Goal: Information Seeking & Learning: Learn about a topic

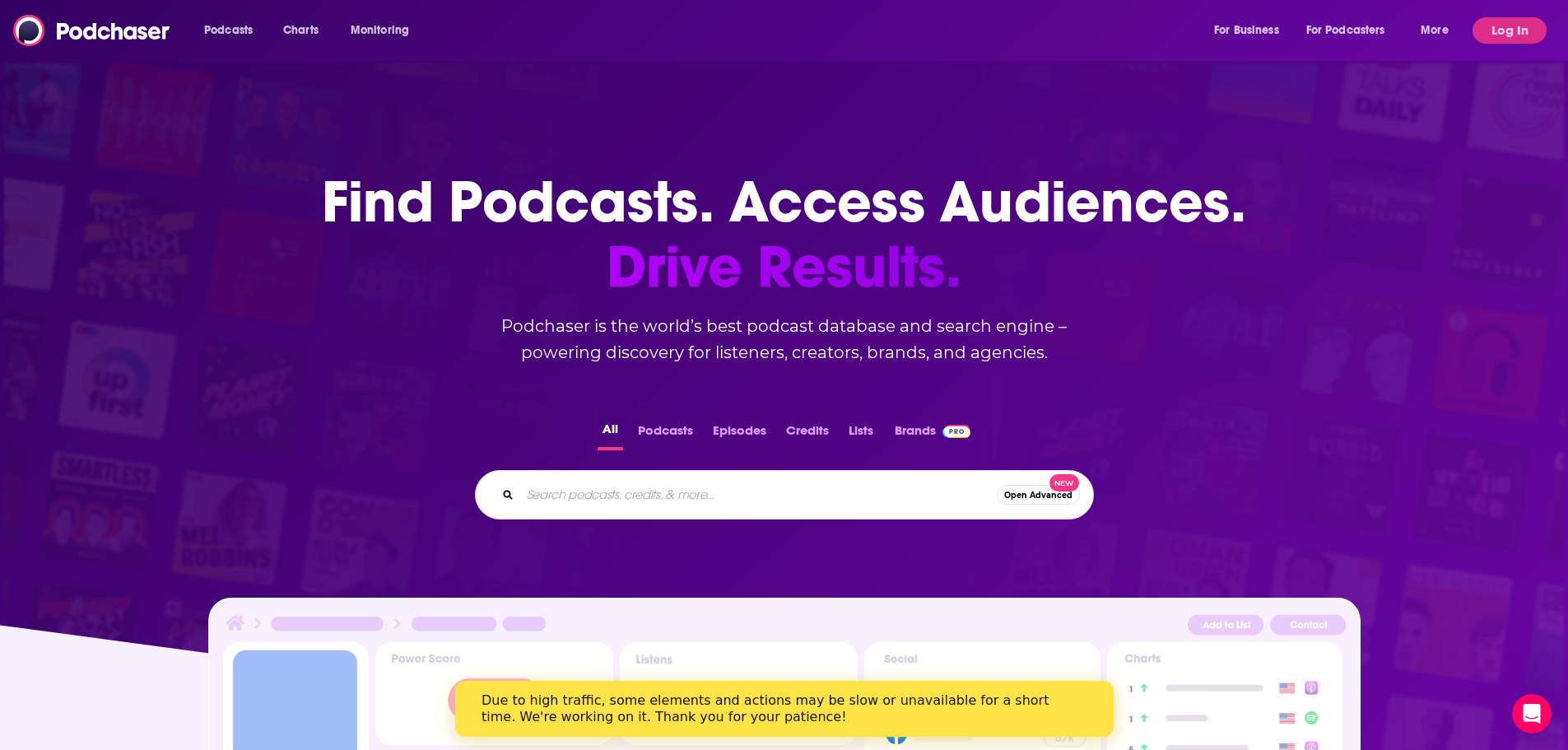
click at [601, 494] on input "Search podcasts, credits, & more..." at bounding box center [758, 495] width 477 height 26
paste input "eal Estate Investing for Cash Flow with [PERSON_NAME]"
click at [521, 490] on input "eal Estate Investing for Cash Flow with [PERSON_NAME]" at bounding box center [741, 495] width 444 height 26
type input "real Estate Investing for Cash Flow with [PERSON_NAME]"
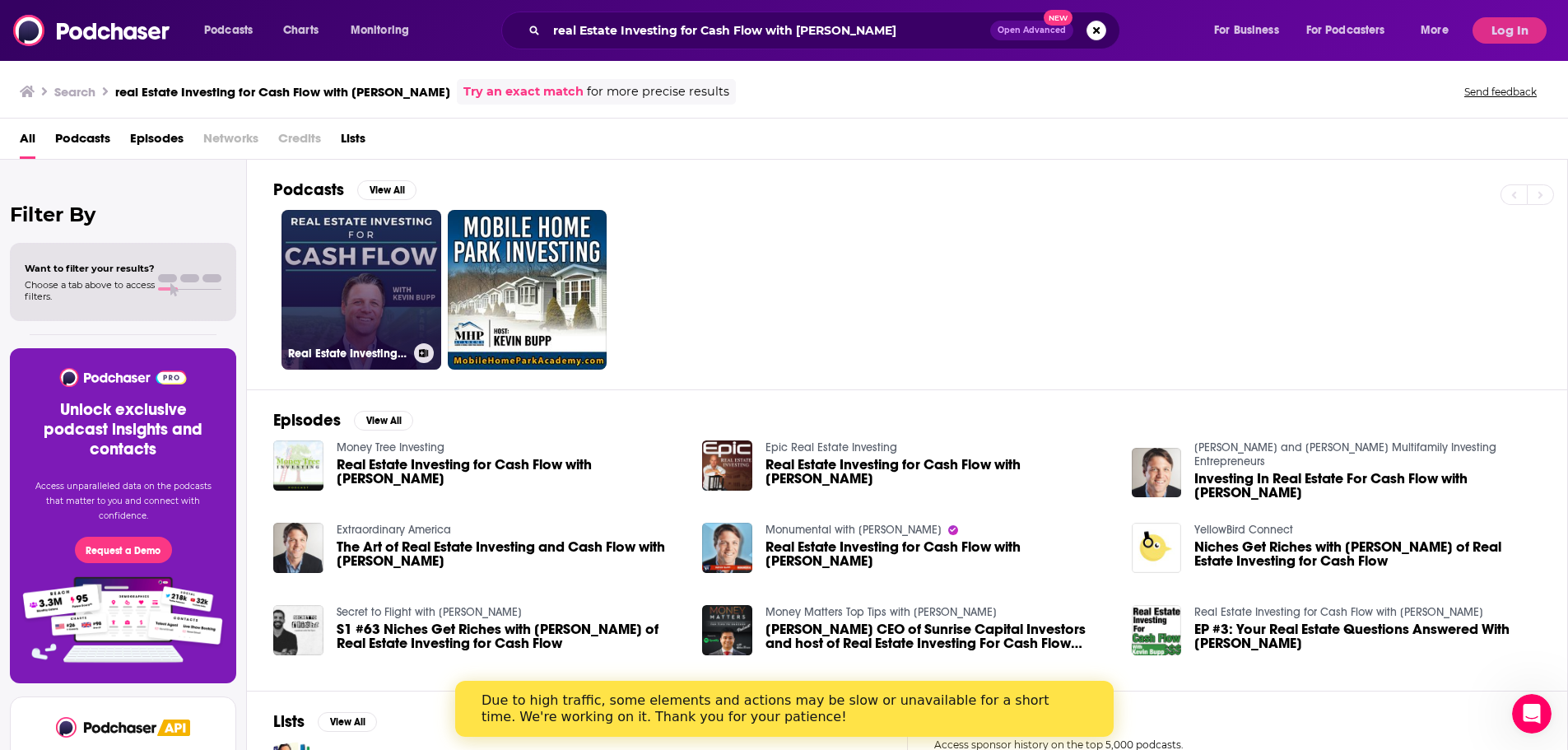
click at [340, 306] on link "Real Estate Investing for Cash Flow with [PERSON_NAME]" at bounding box center [362, 290] width 160 height 160
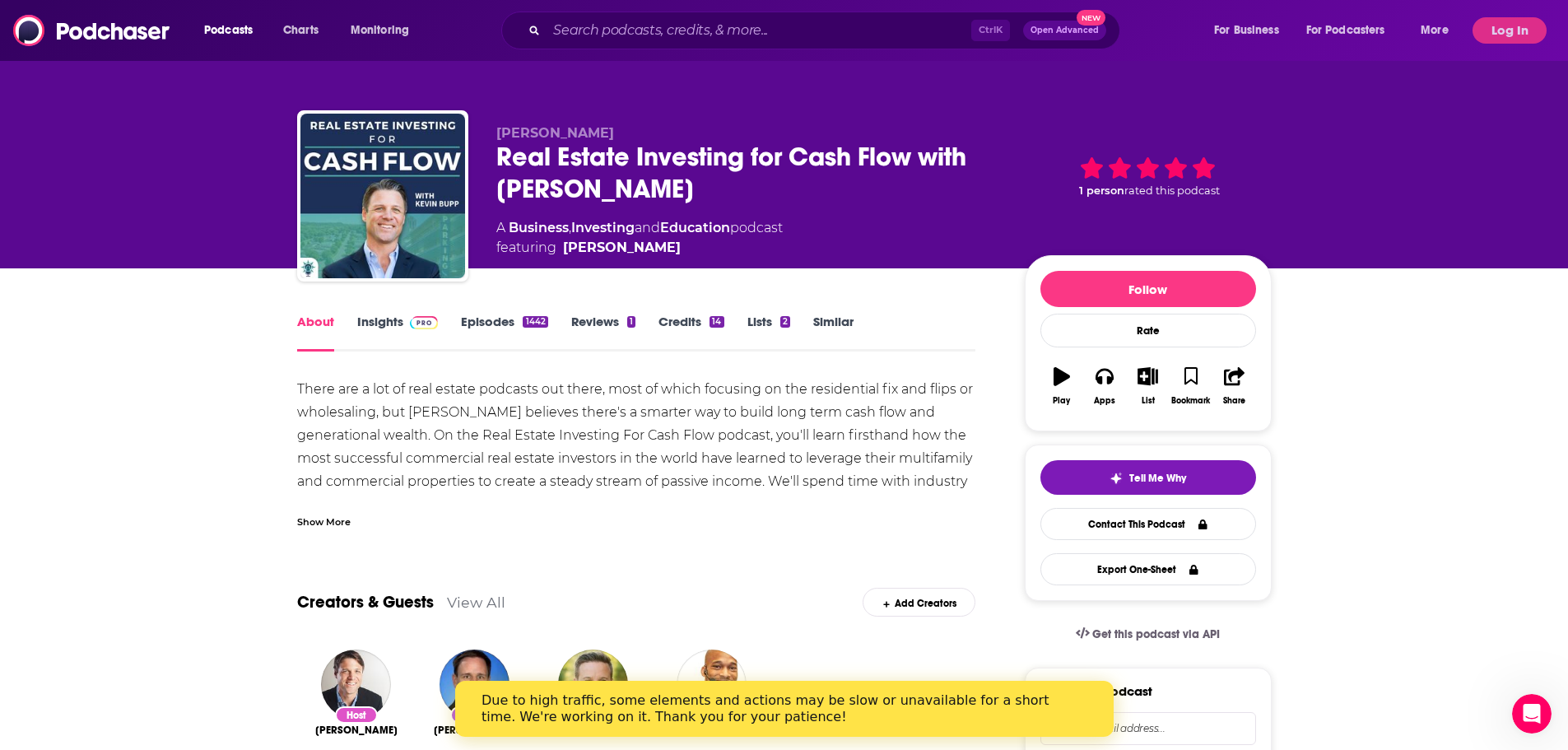
click at [397, 317] on link "Insights" at bounding box center [398, 332] width 82 height 37
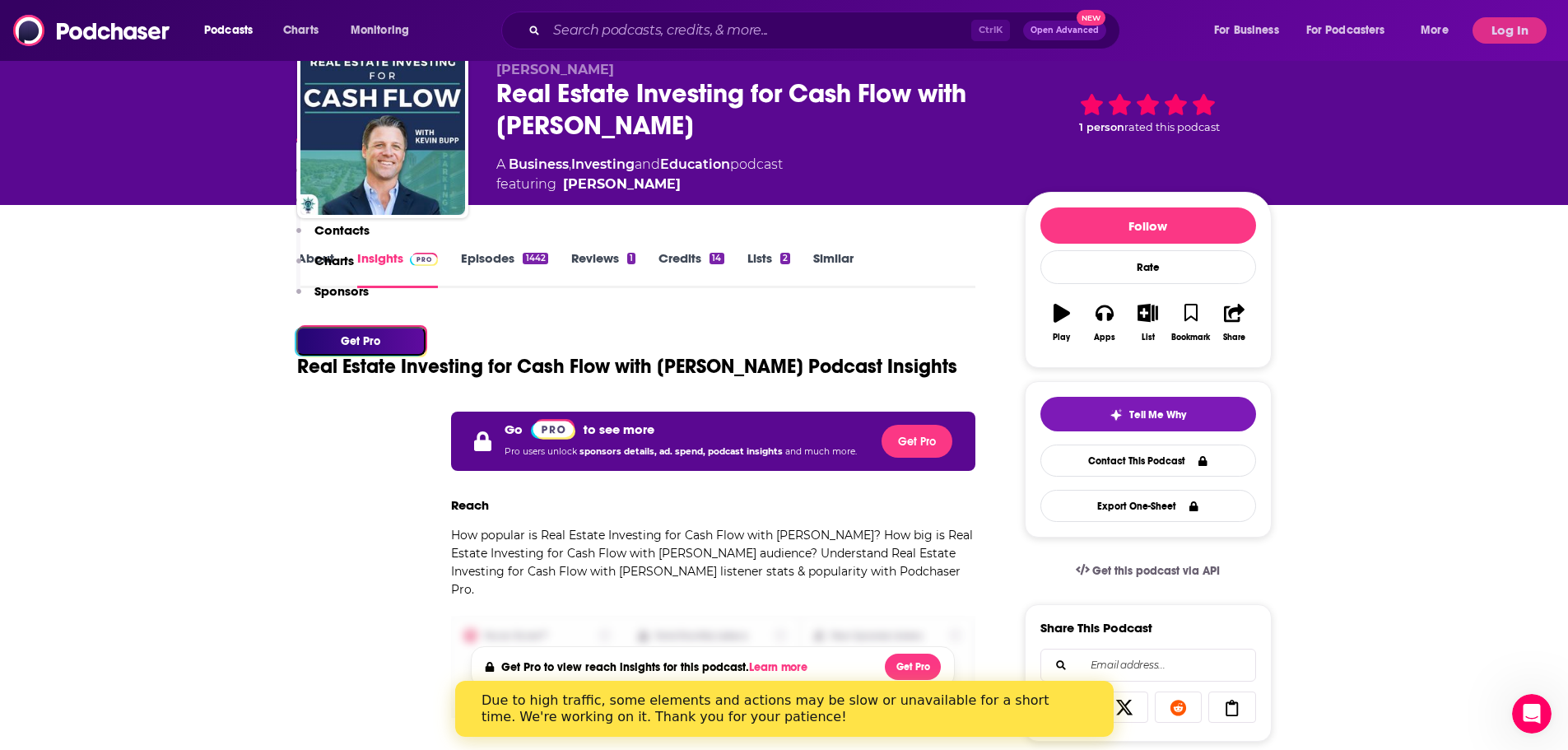
scroll to position [494, 0]
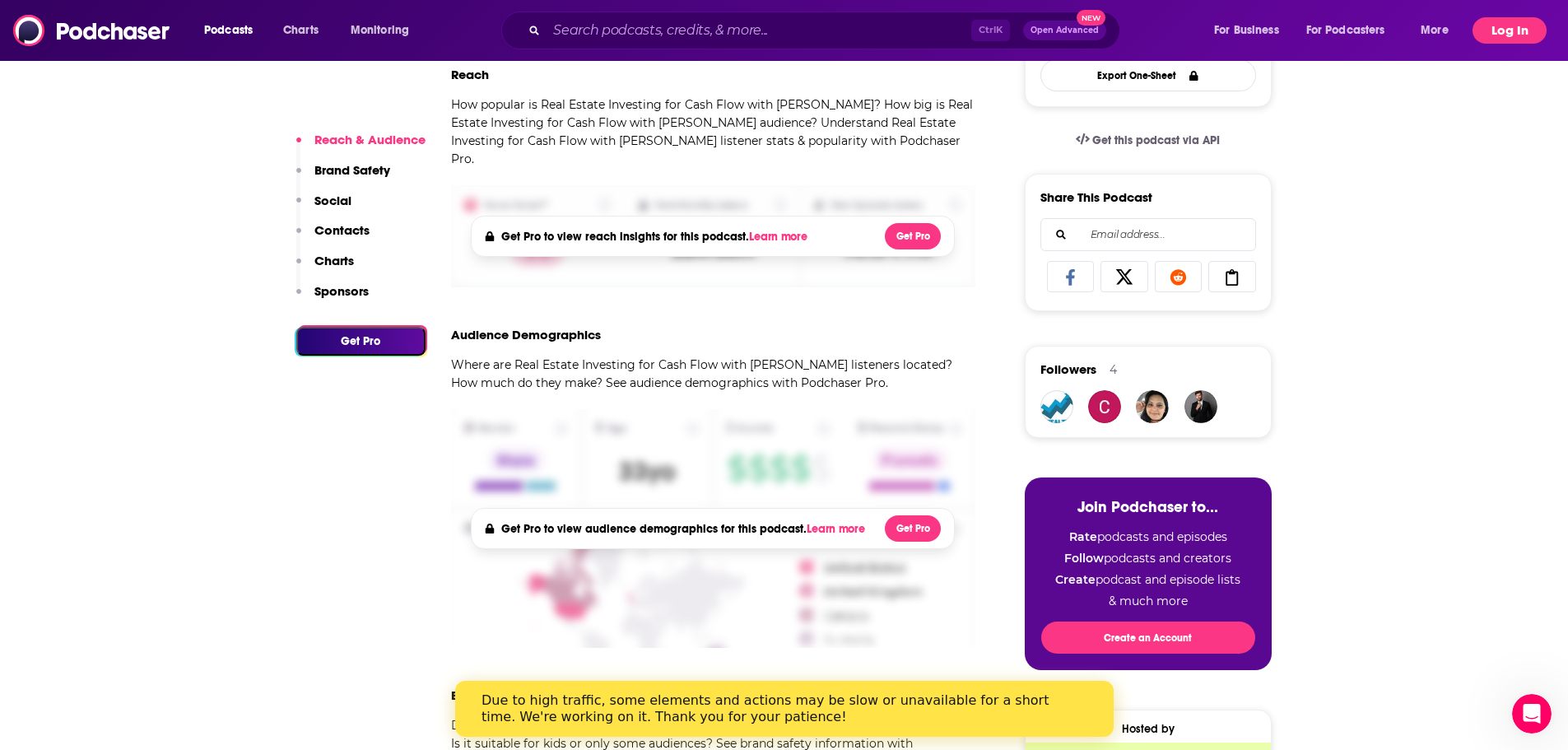
click at [1523, 20] on button "Log In" at bounding box center [1509, 30] width 74 height 26
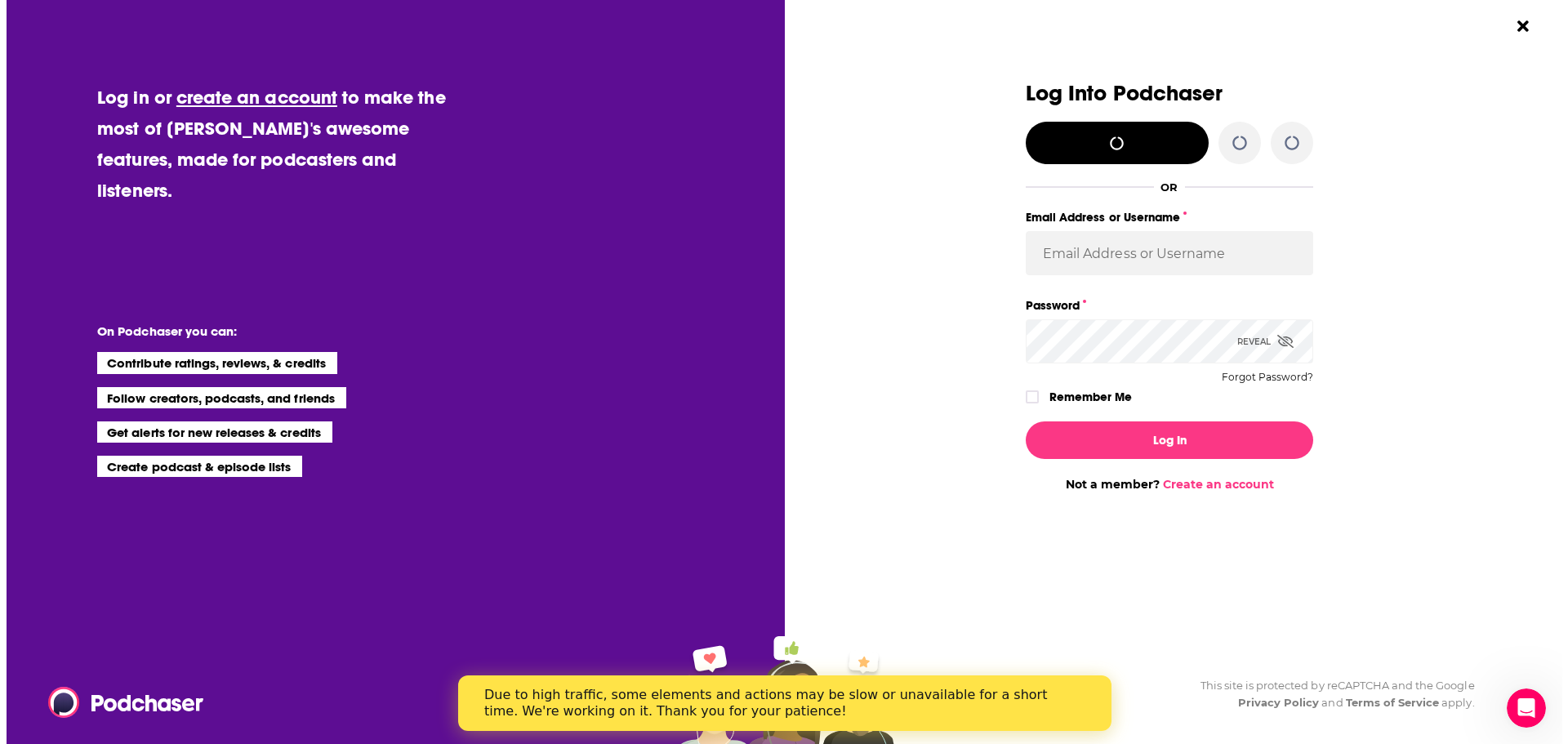
scroll to position [0, 0]
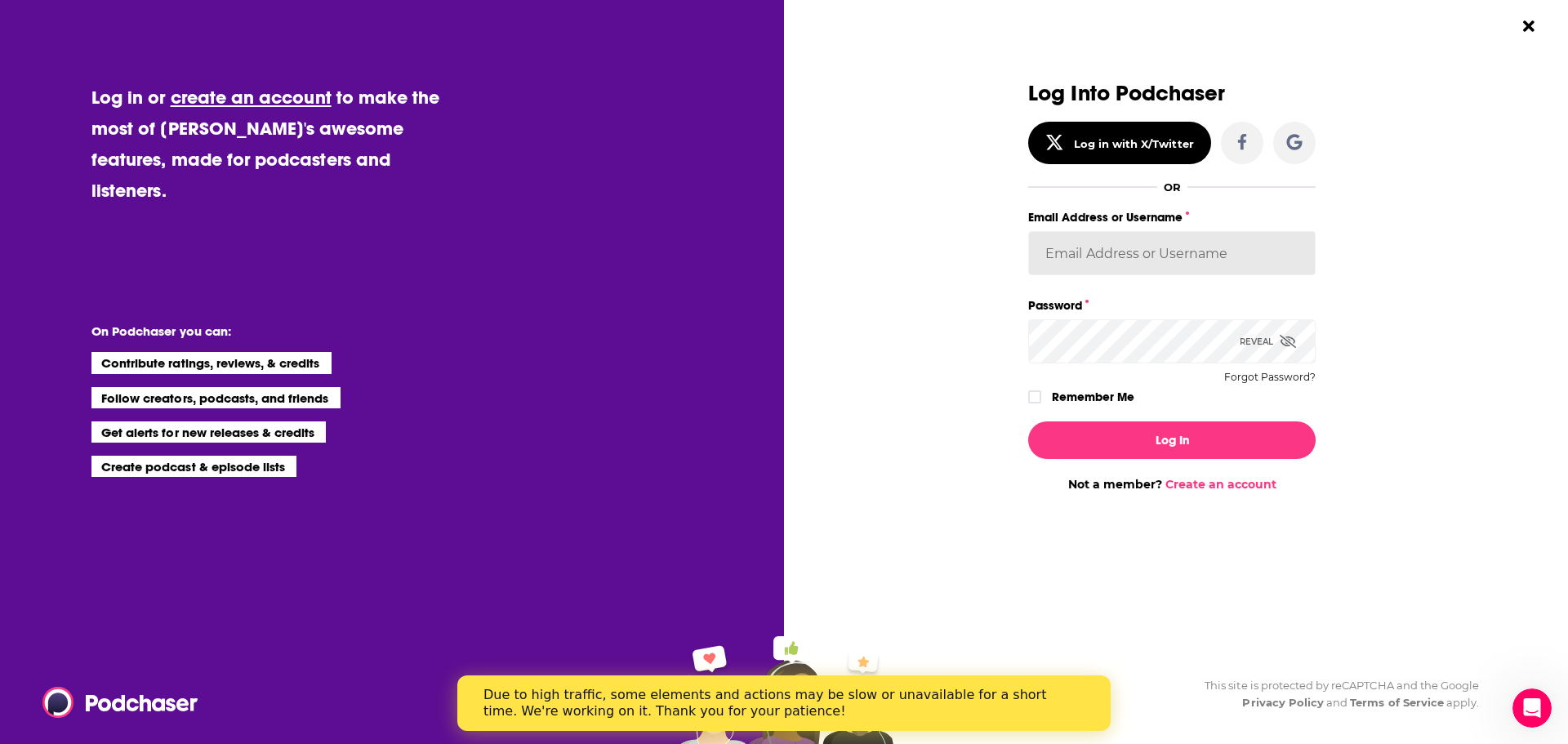
type input "PercPodcast"
click at [1037, 397] on icon "Dialog" at bounding box center [1035, 397] width 10 height 8
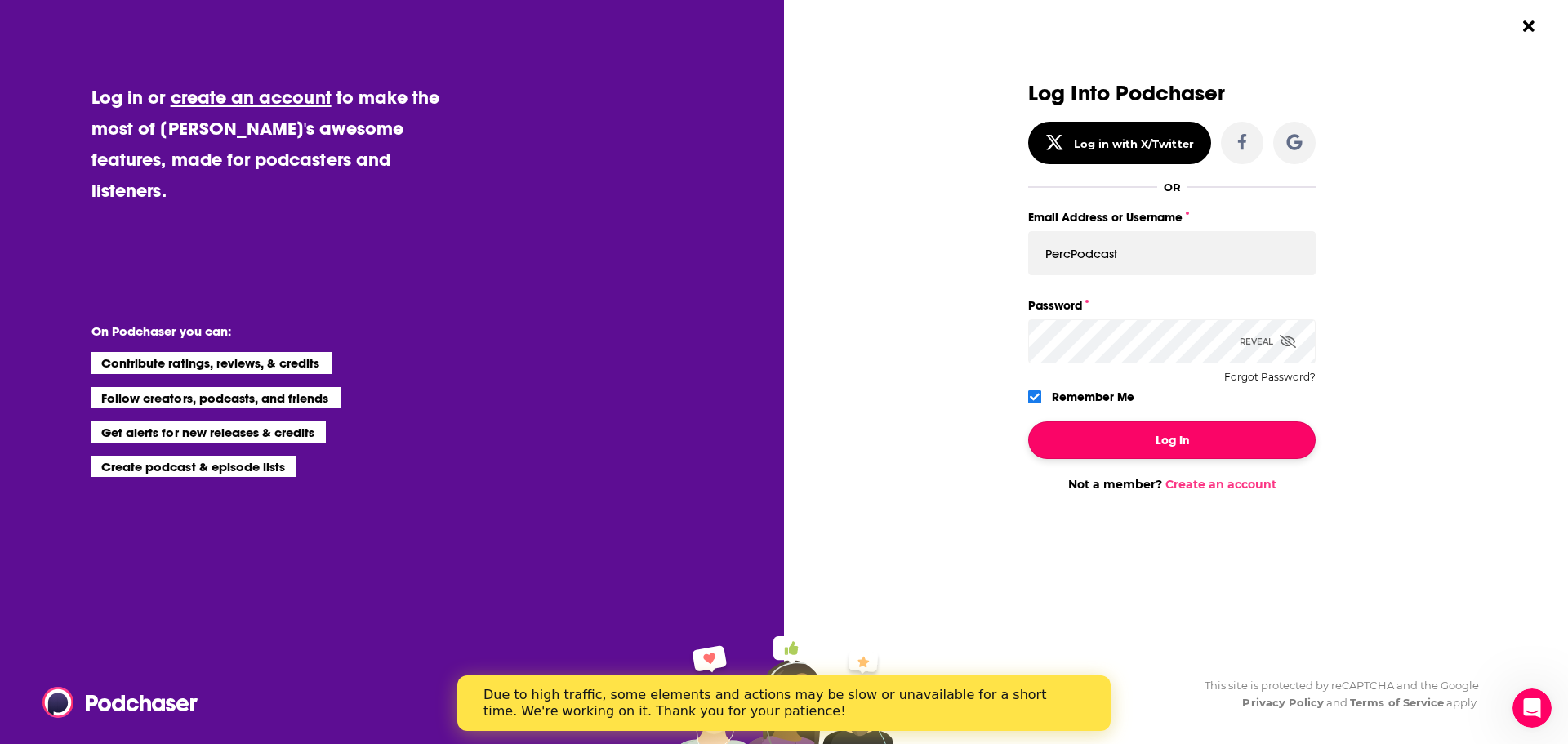
click at [1184, 428] on button "Log In" at bounding box center [1172, 440] width 287 height 37
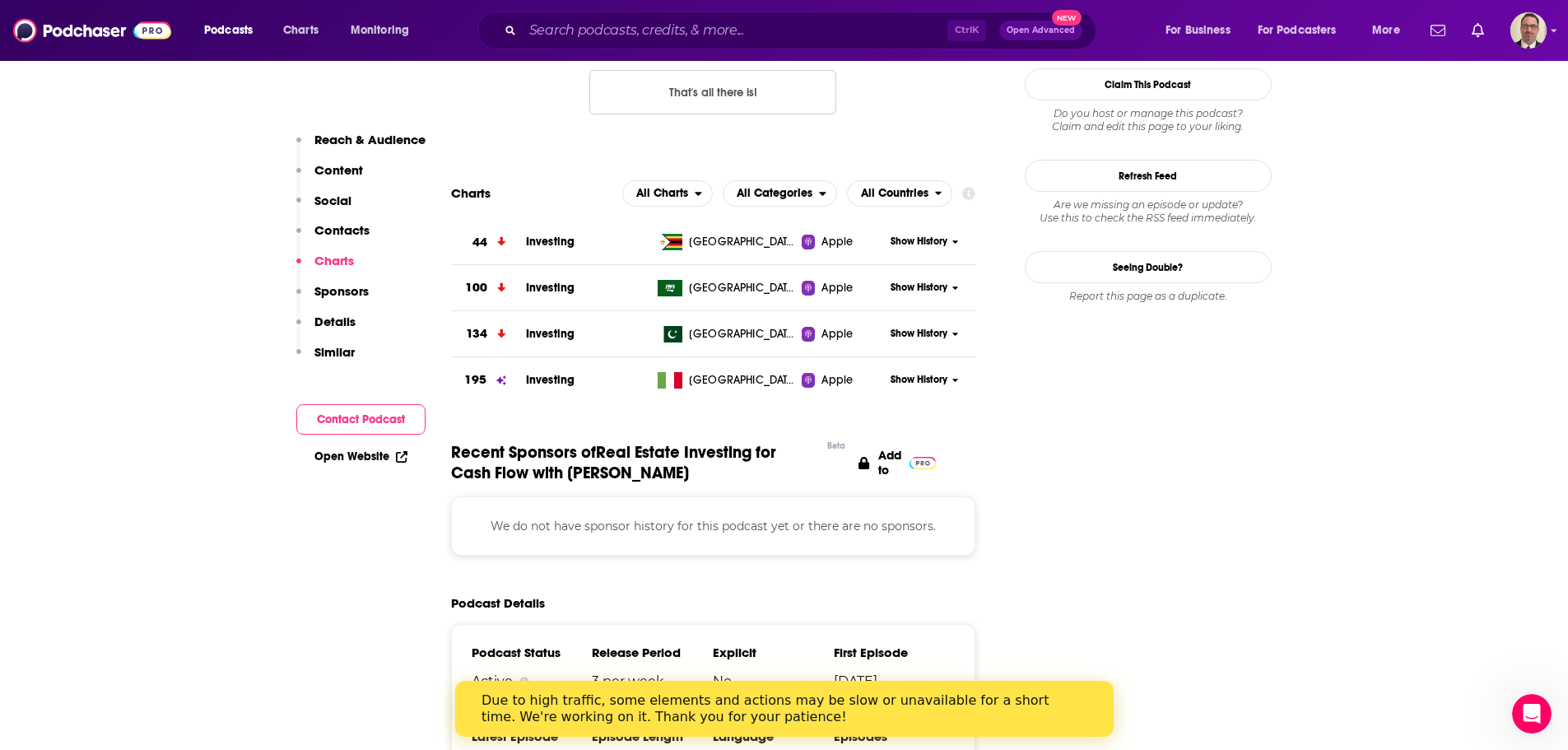
scroll to position [1646, 0]
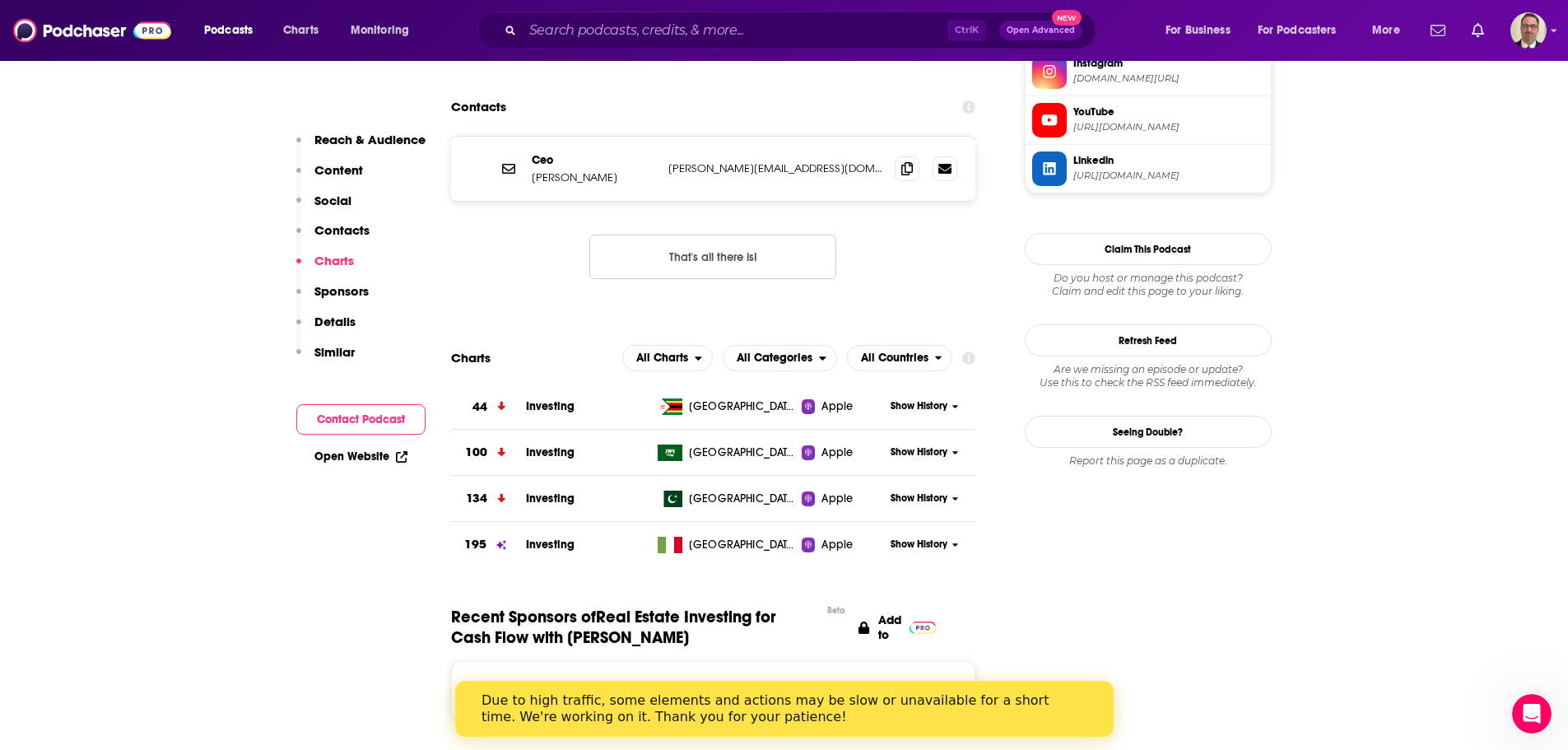
click at [942, 399] on span "Show History" at bounding box center [918, 406] width 57 height 14
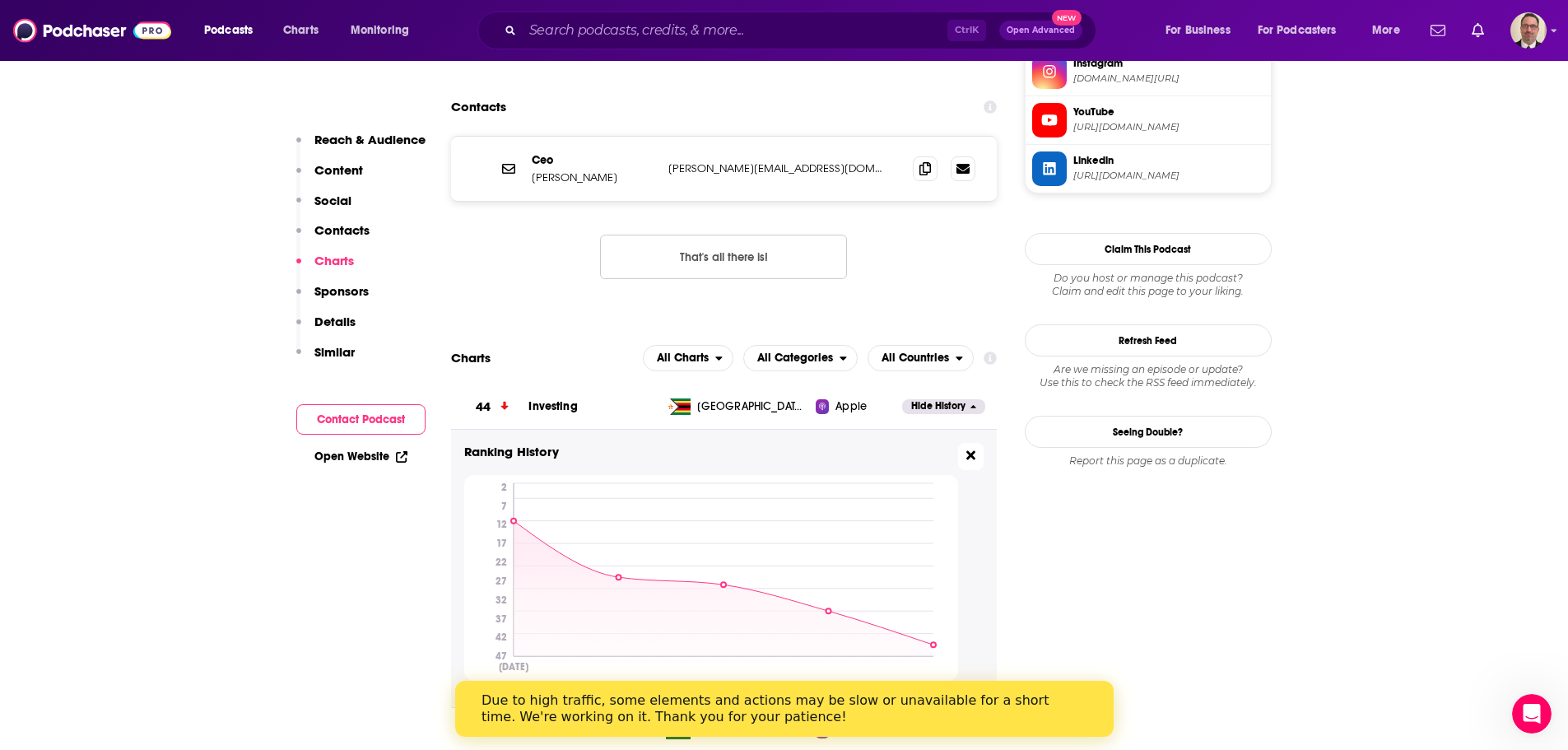
click at [963, 443] on button at bounding box center [970, 456] width 26 height 27
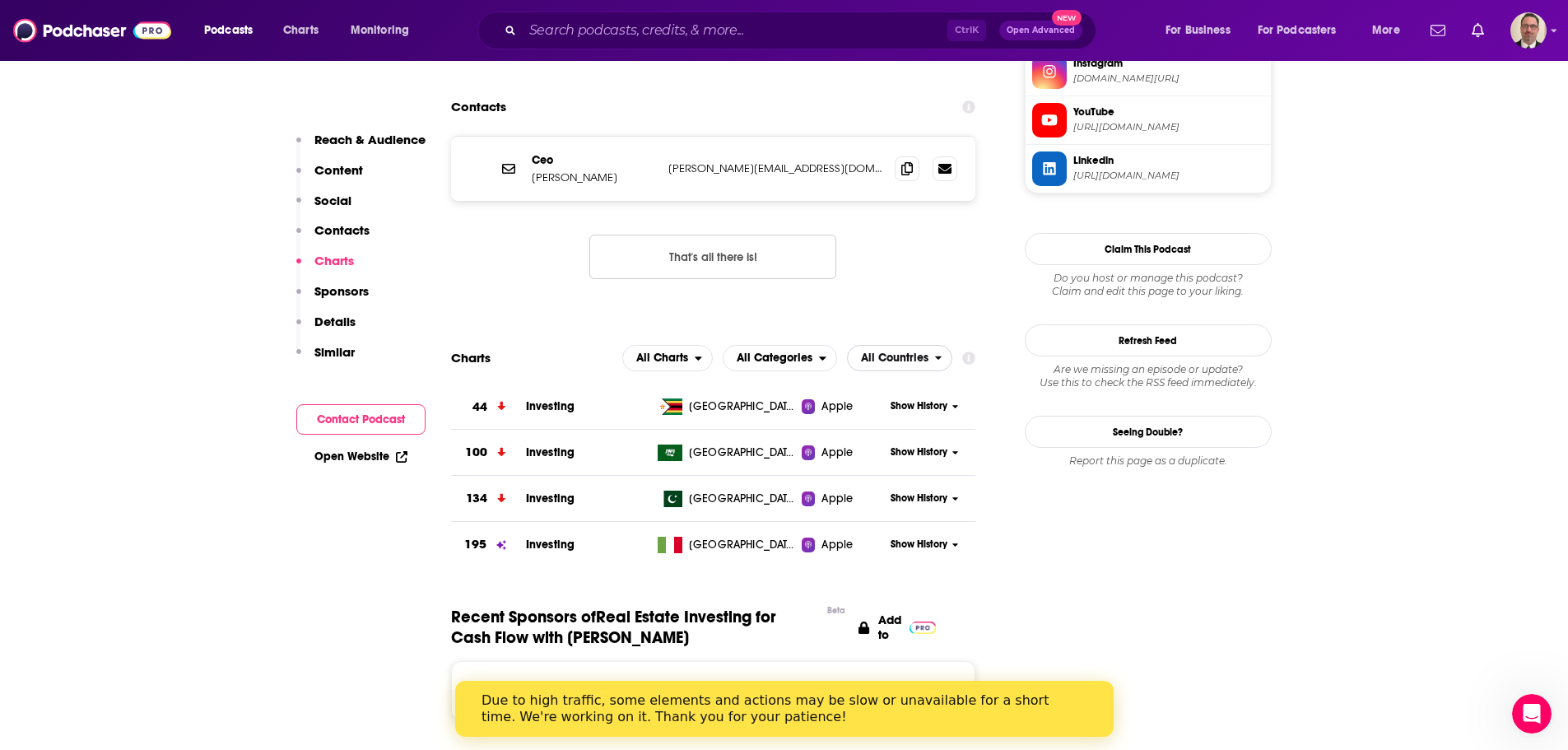
click at [905, 352] on span "All Countries" at bounding box center [894, 358] width 67 height 12
click at [768, 352] on span "All Categories" at bounding box center [774, 358] width 76 height 12
click at [682, 344] on span "All Charts" at bounding box center [659, 358] width 72 height 28
click at [675, 404] on span "Apple Charts" at bounding box center [667, 409] width 70 height 10
click at [688, 352] on span "Apple Charts" at bounding box center [653, 358] width 70 height 12
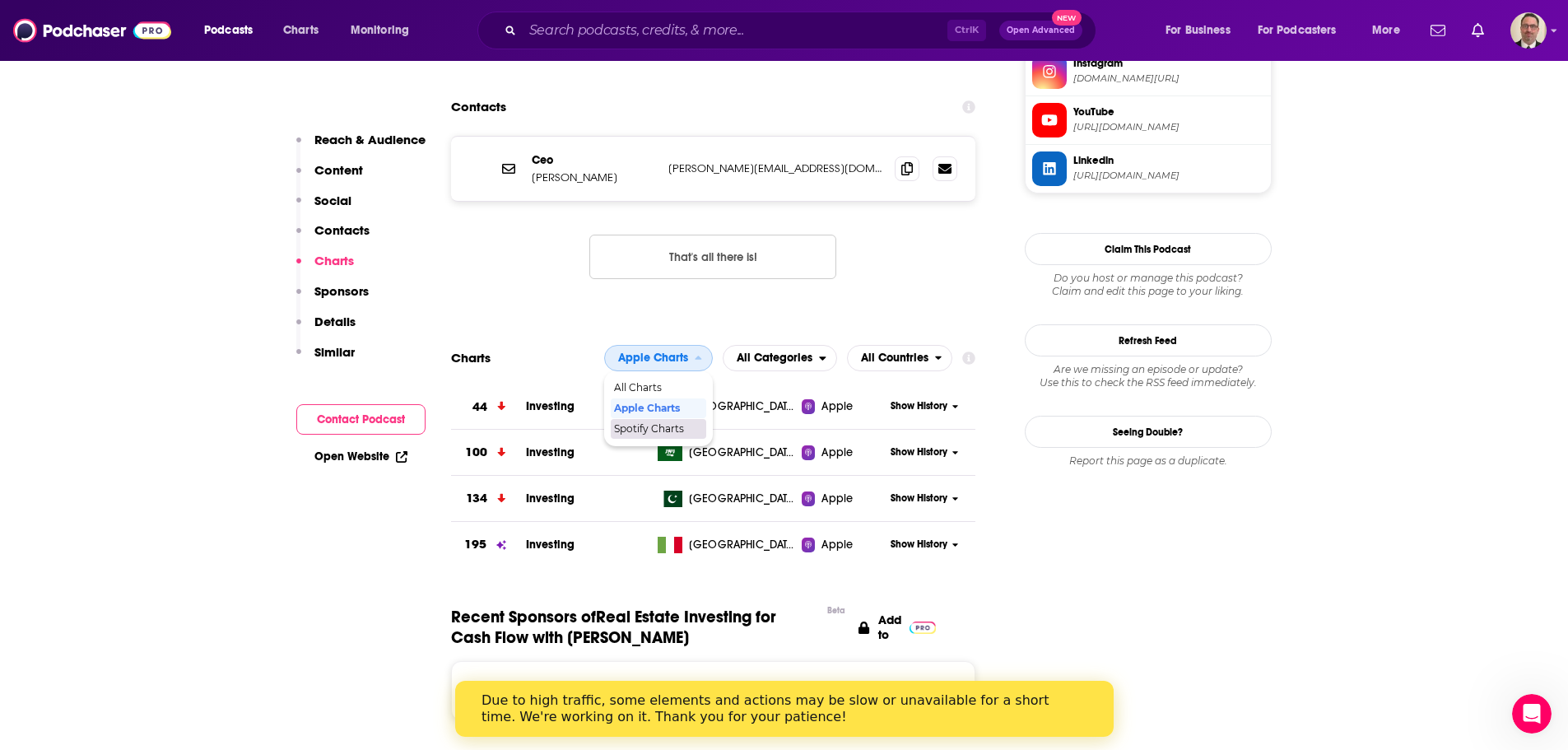
click at [677, 424] on span "Spotify Charts" at bounding box center [657, 429] width 87 height 10
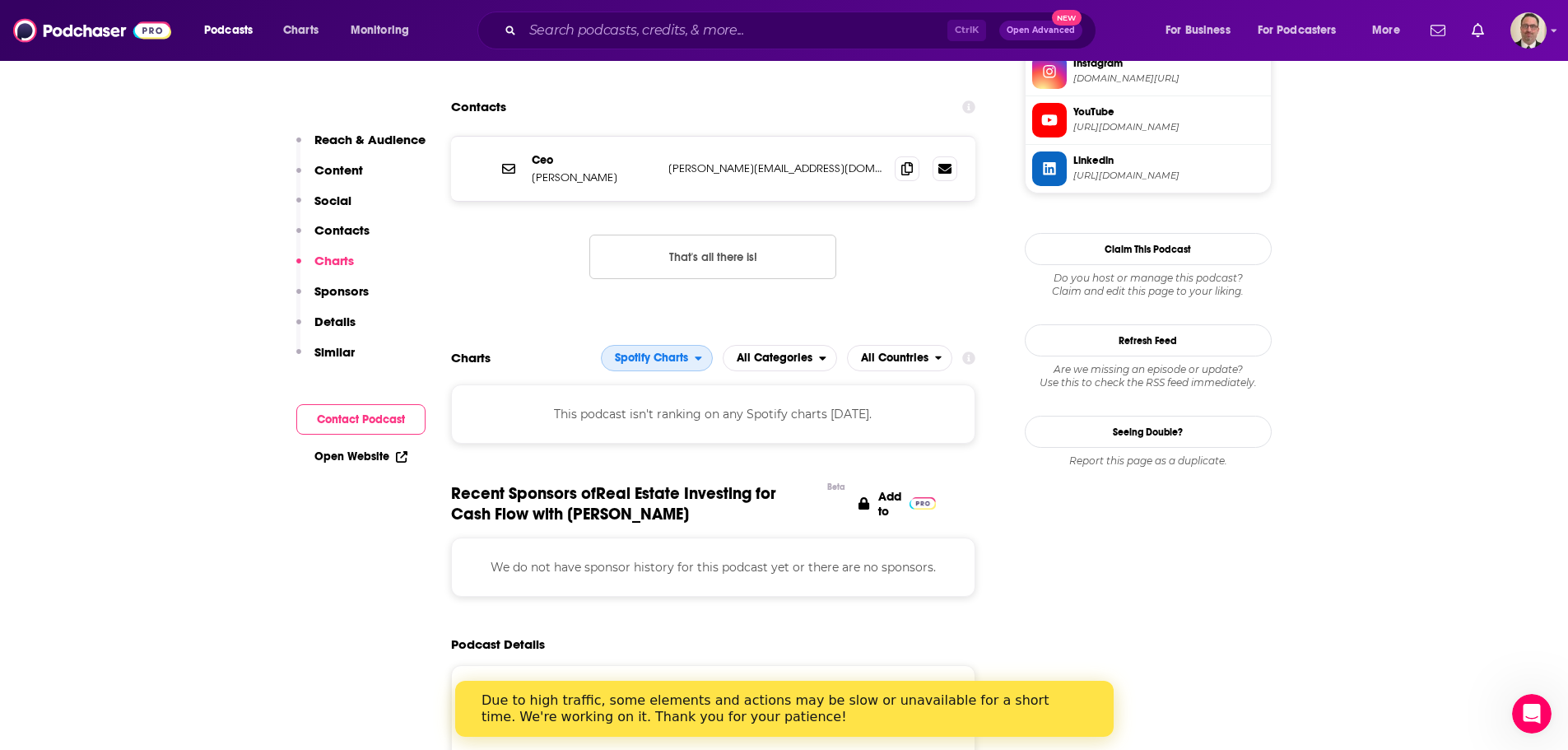
click at [673, 352] on span "Spotify Charts" at bounding box center [651, 358] width 73 height 12
click at [649, 404] on span "Apple Charts" at bounding box center [655, 409] width 90 height 10
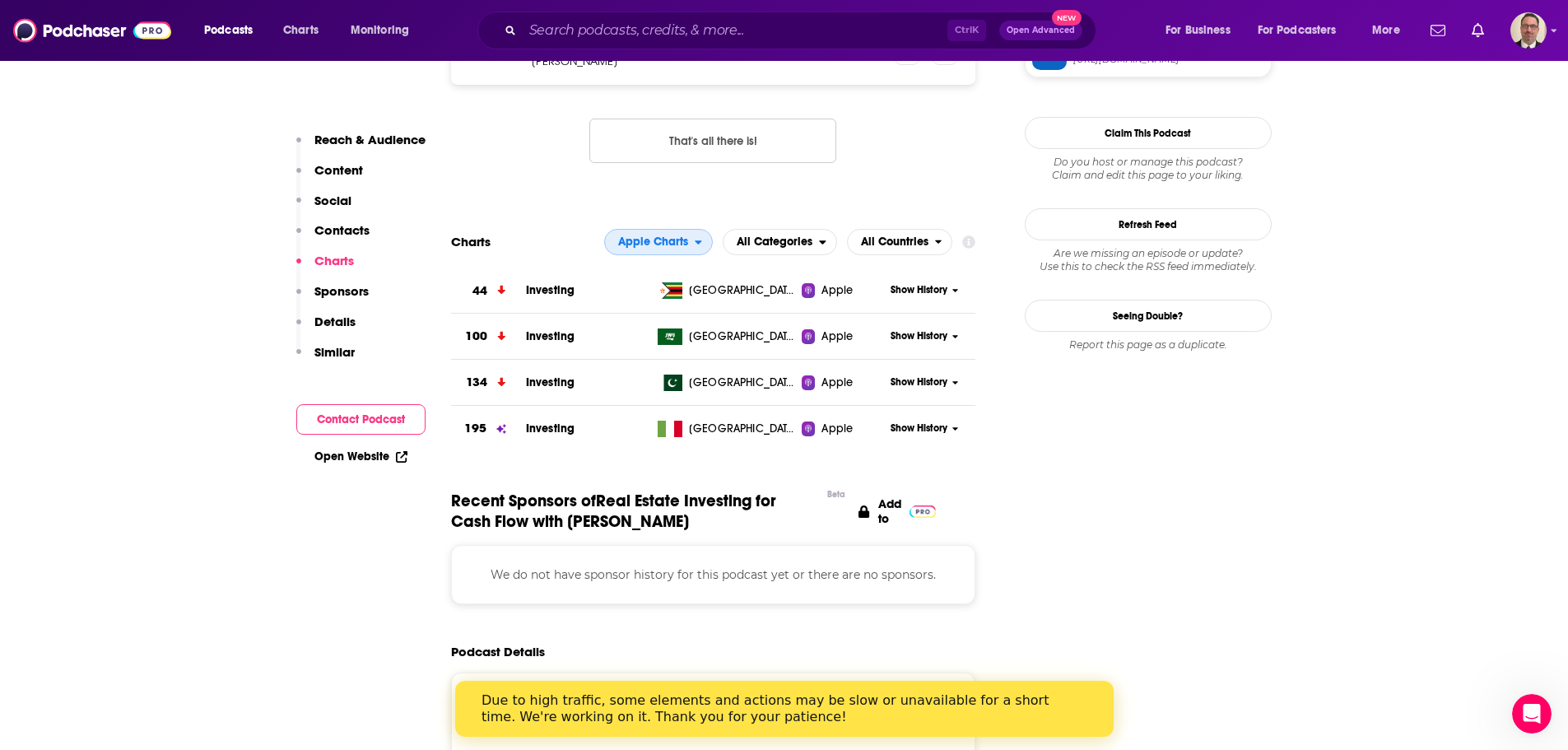
scroll to position [2058, 0]
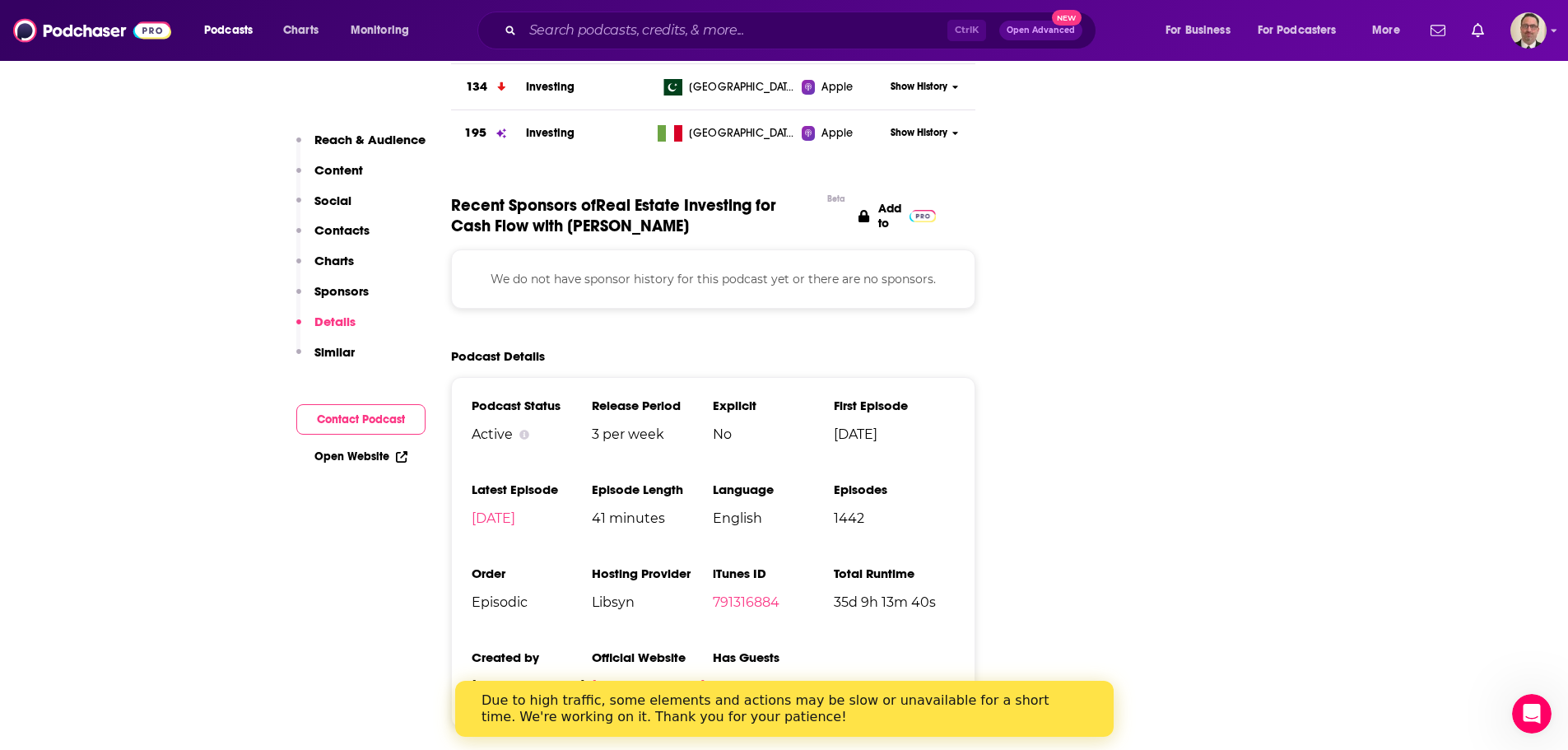
click at [604, 594] on span "Libsyn" at bounding box center [652, 602] width 121 height 15
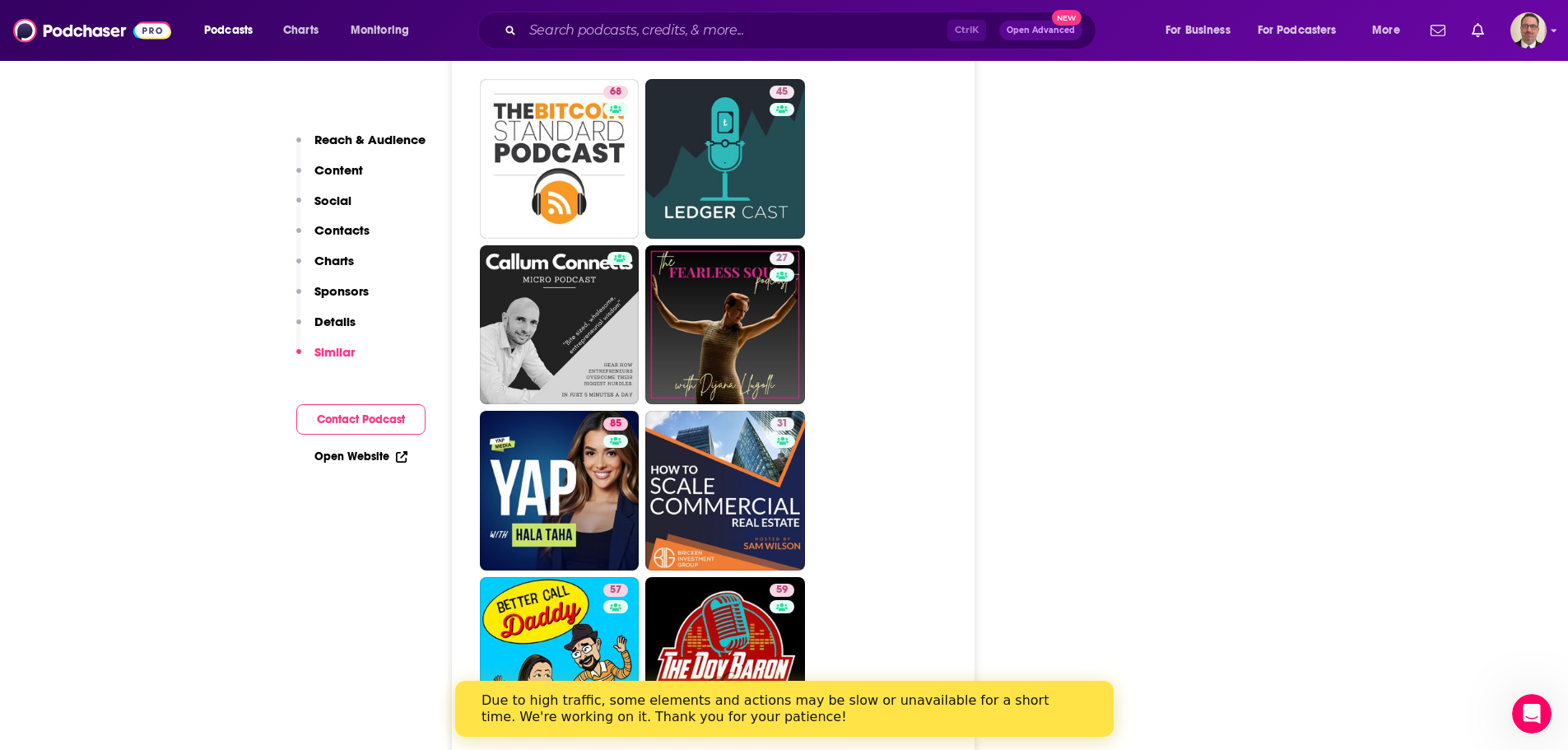
scroll to position [6091, 0]
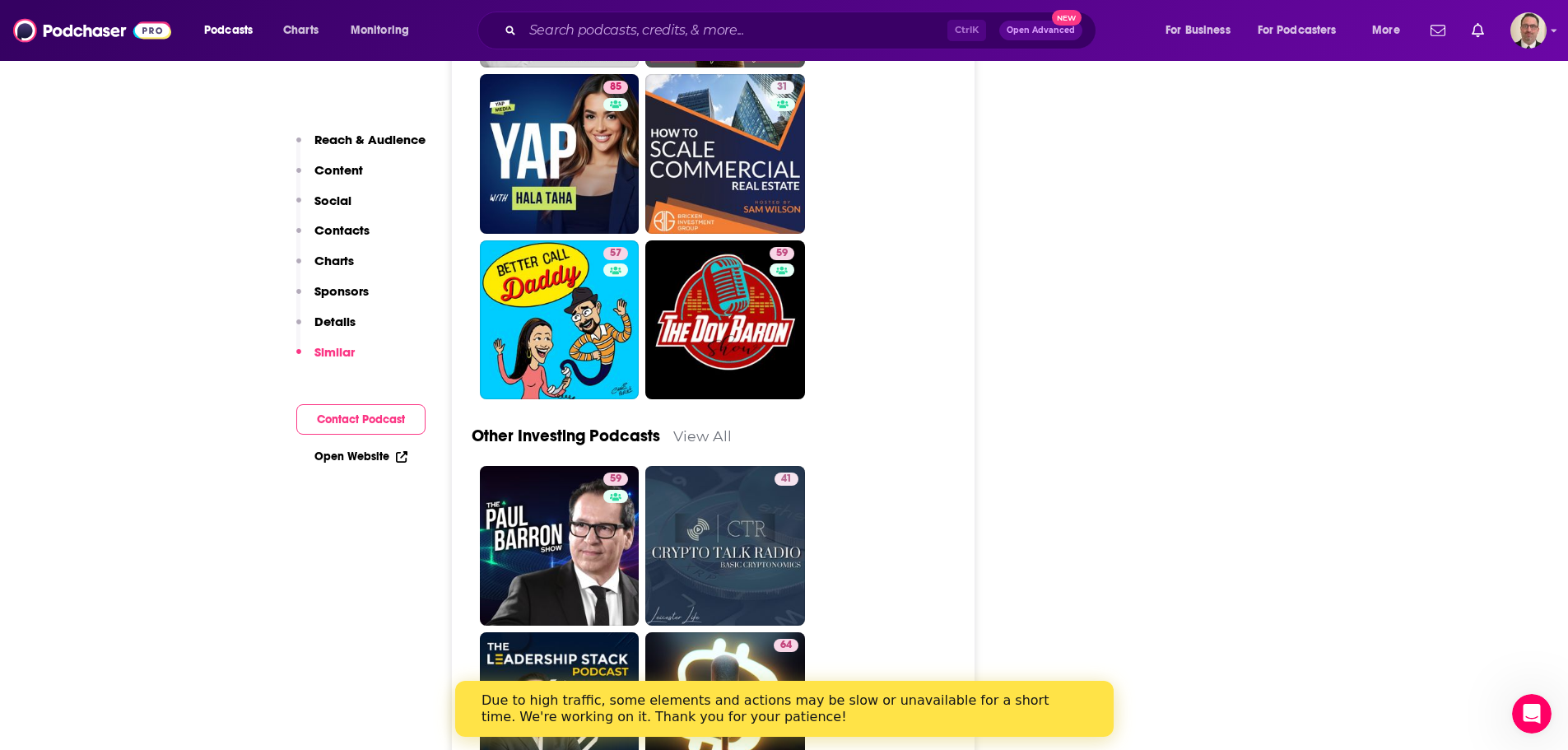
click at [323, 260] on p "Charts" at bounding box center [334, 260] width 39 height 15
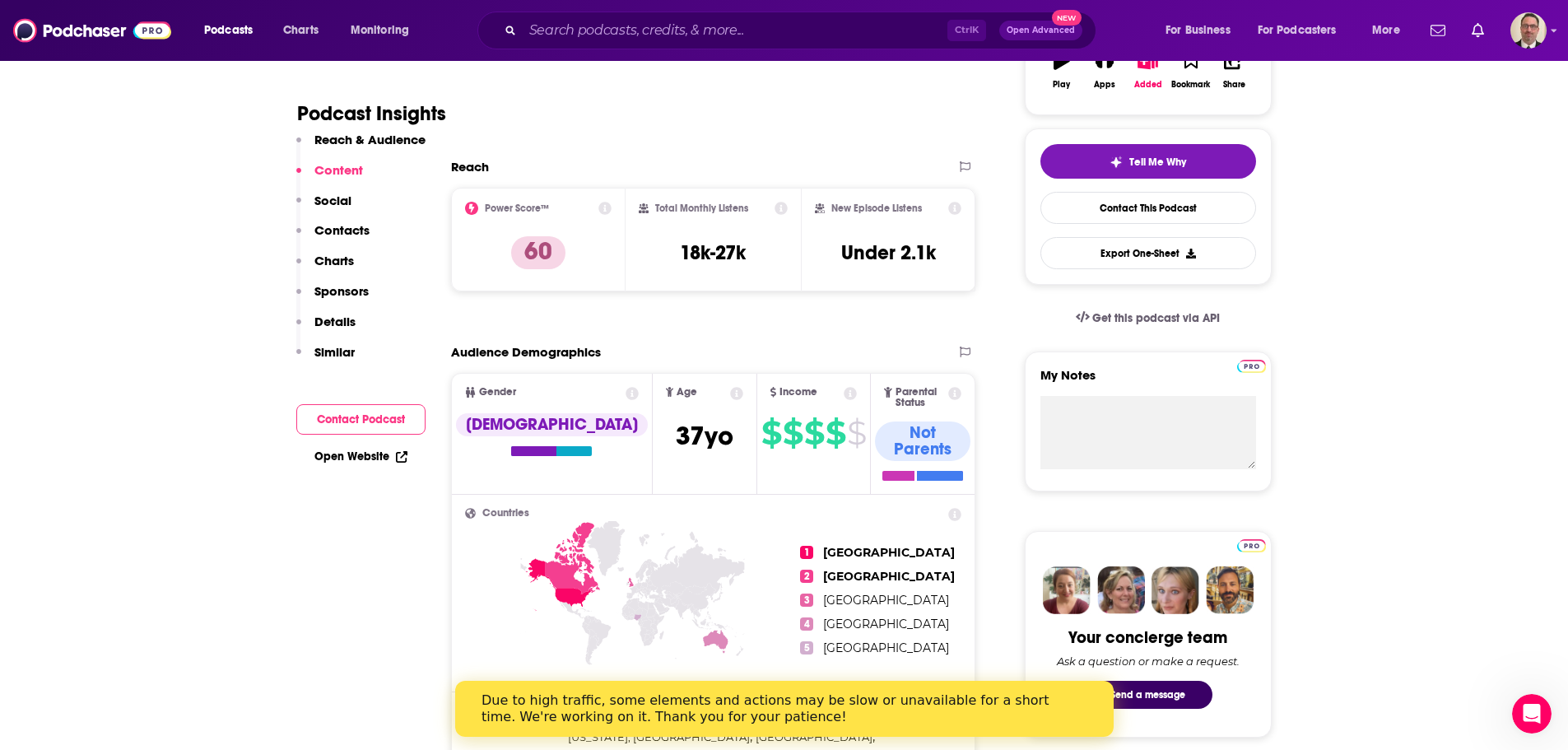
scroll to position [285, 0]
